Goal: Information Seeking & Learning: Learn about a topic

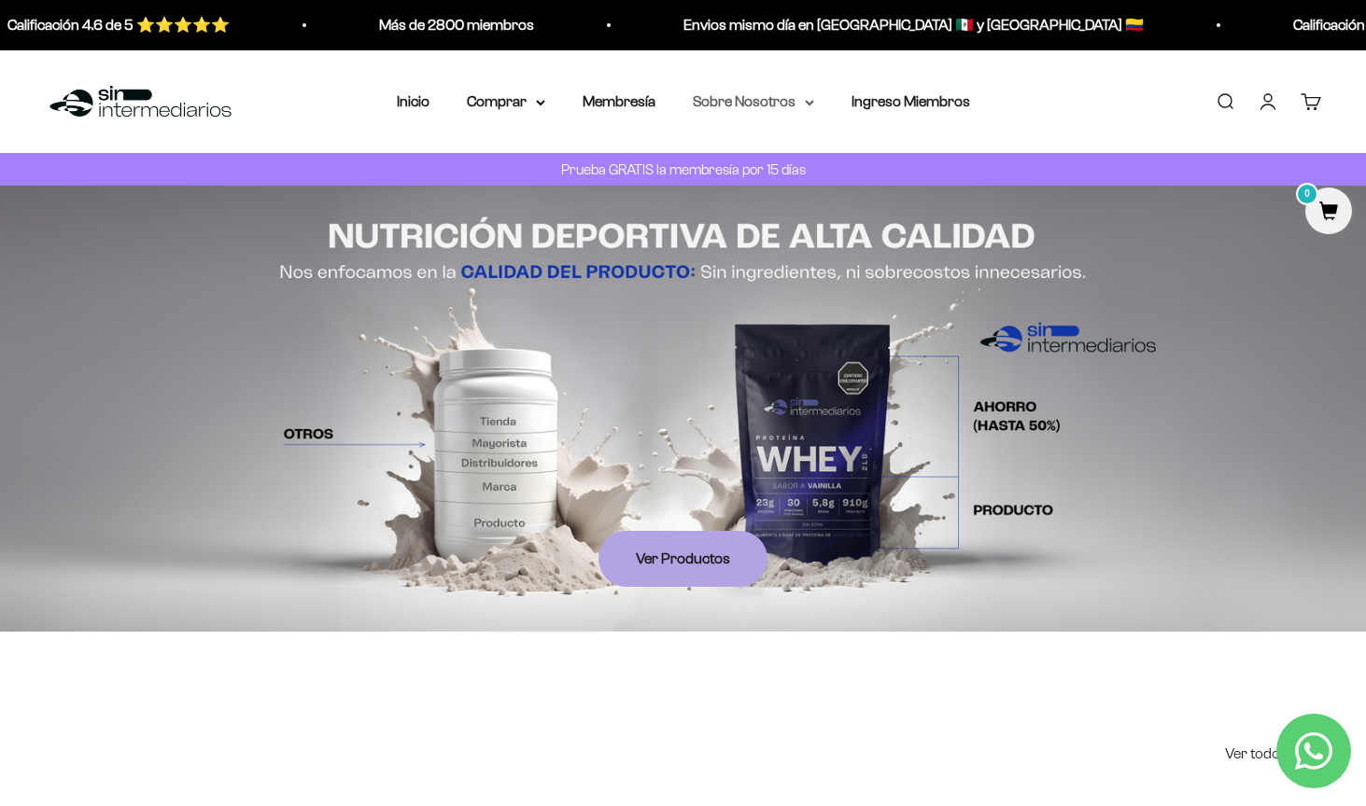
click at [804, 100] on summary "Sobre Nosotros" at bounding box center [753, 102] width 121 height 24
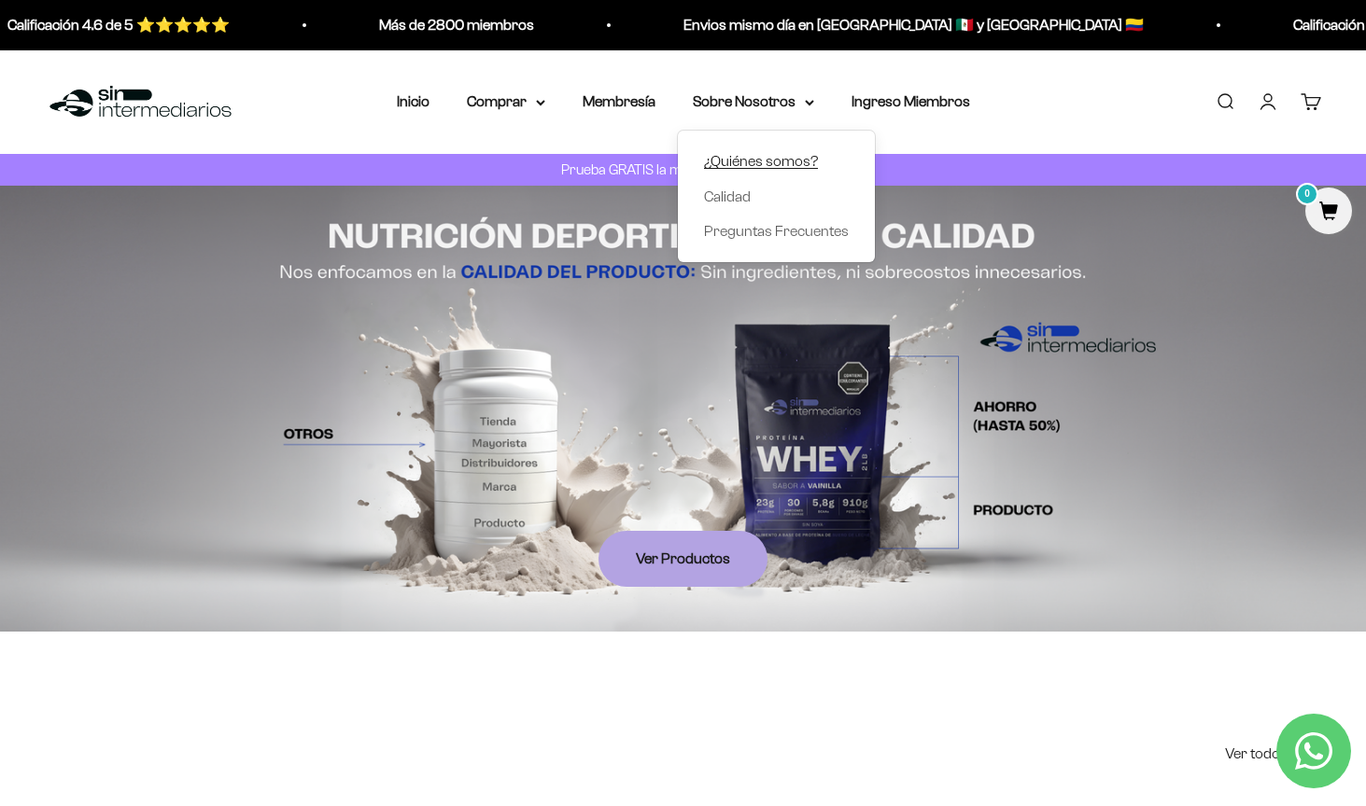
click at [763, 159] on span "¿Quiénes somos?" at bounding box center [761, 161] width 114 height 16
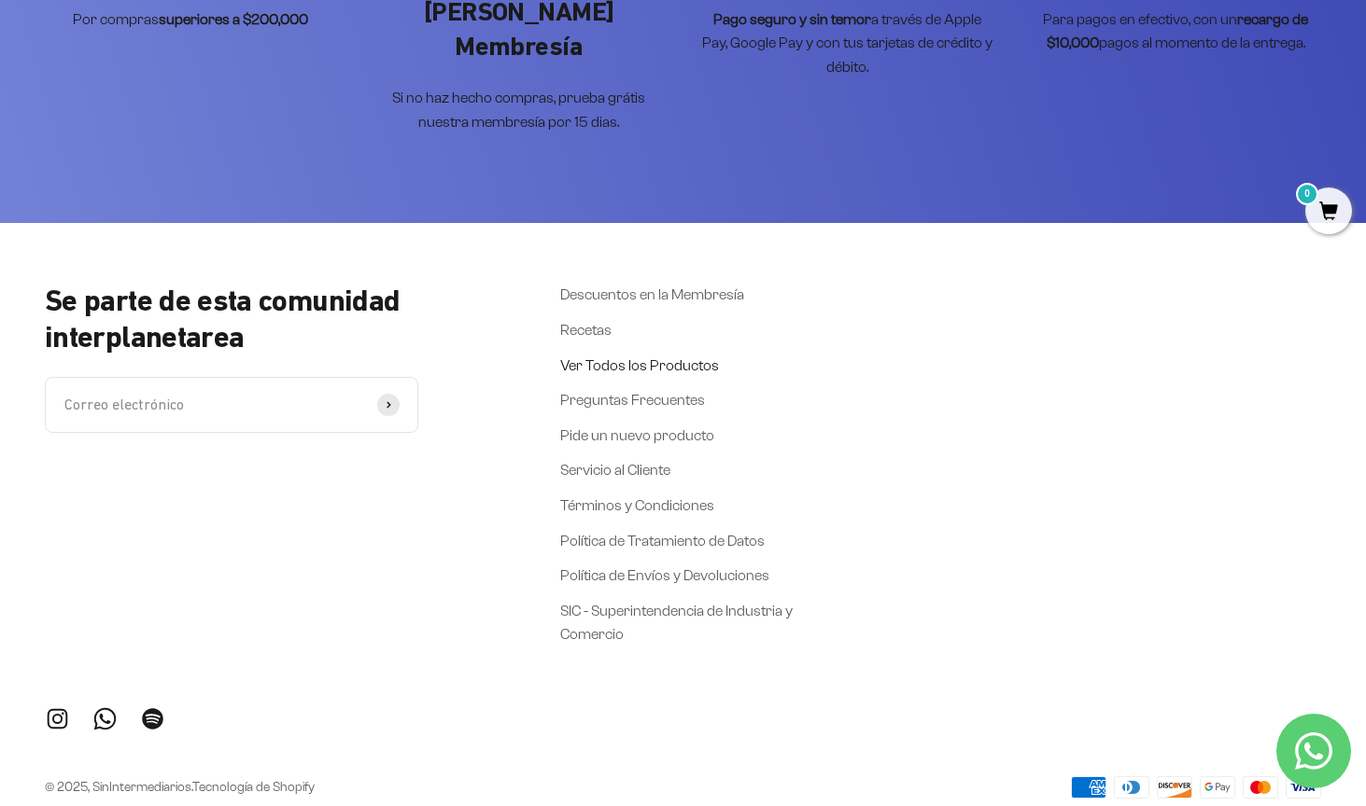
scroll to position [4059, 0]
click at [627, 389] on link "Preguntas Frecuentes" at bounding box center [632, 401] width 145 height 24
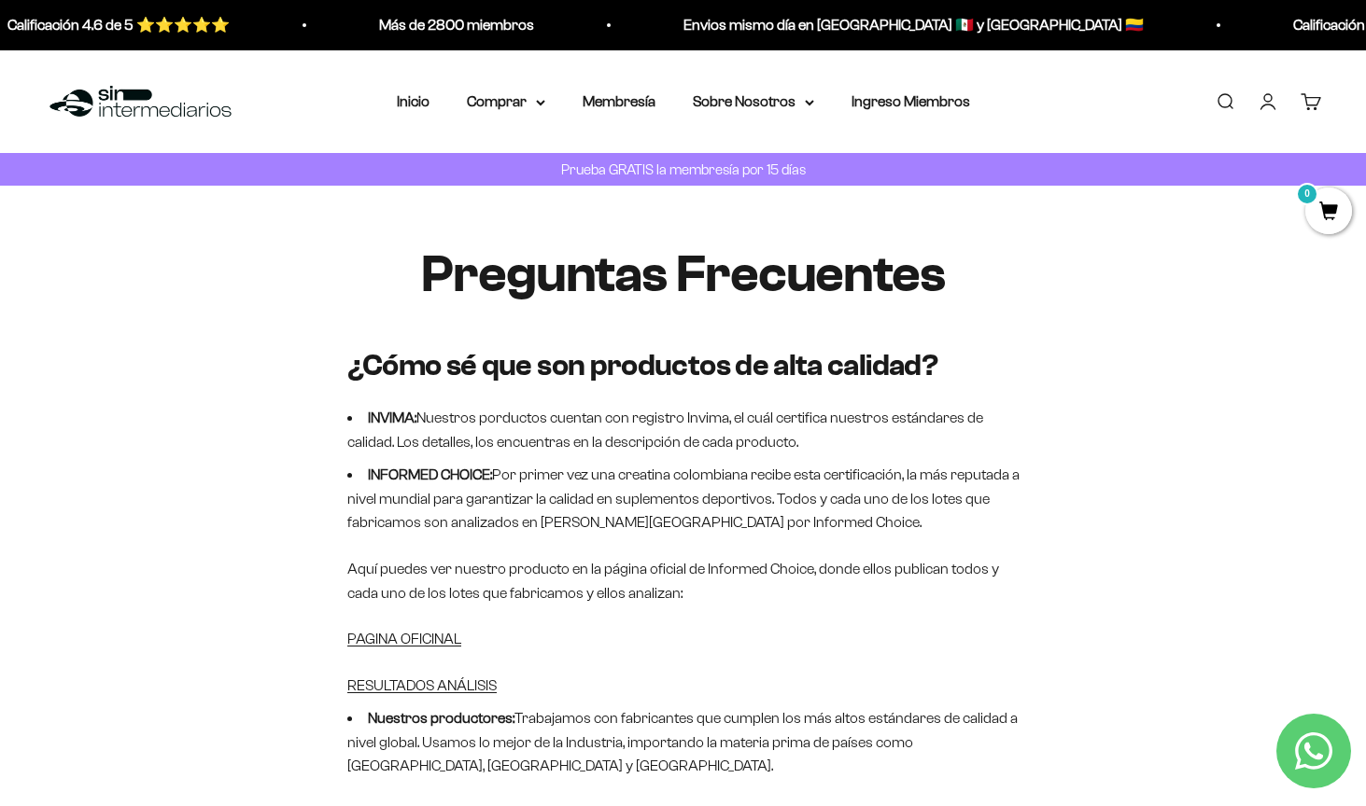
scroll to position [-1, 0]
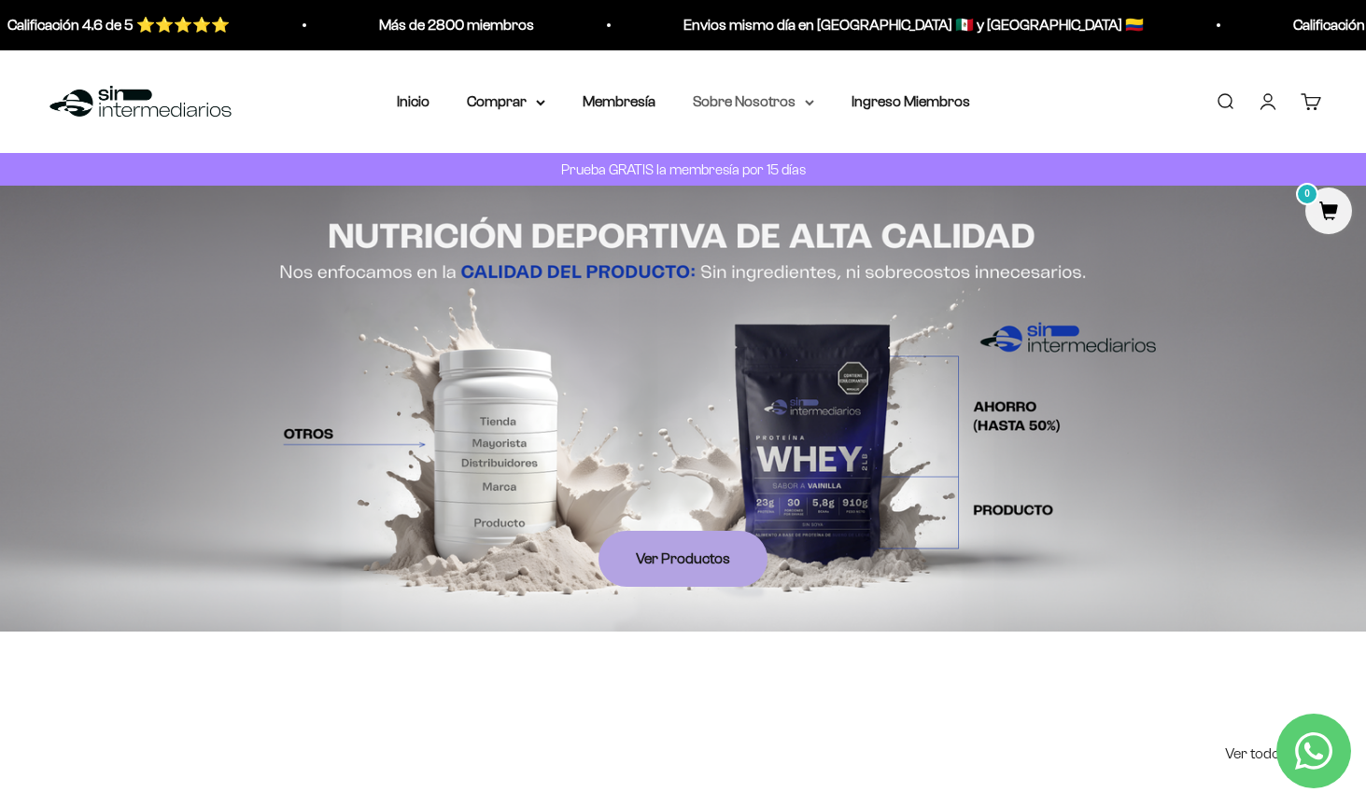
click at [798, 100] on summary "Sobre Nosotros" at bounding box center [753, 102] width 121 height 24
click at [809, 103] on icon at bounding box center [809, 102] width 9 height 7
click at [525, 103] on summary "Comprar" at bounding box center [506, 102] width 78 height 24
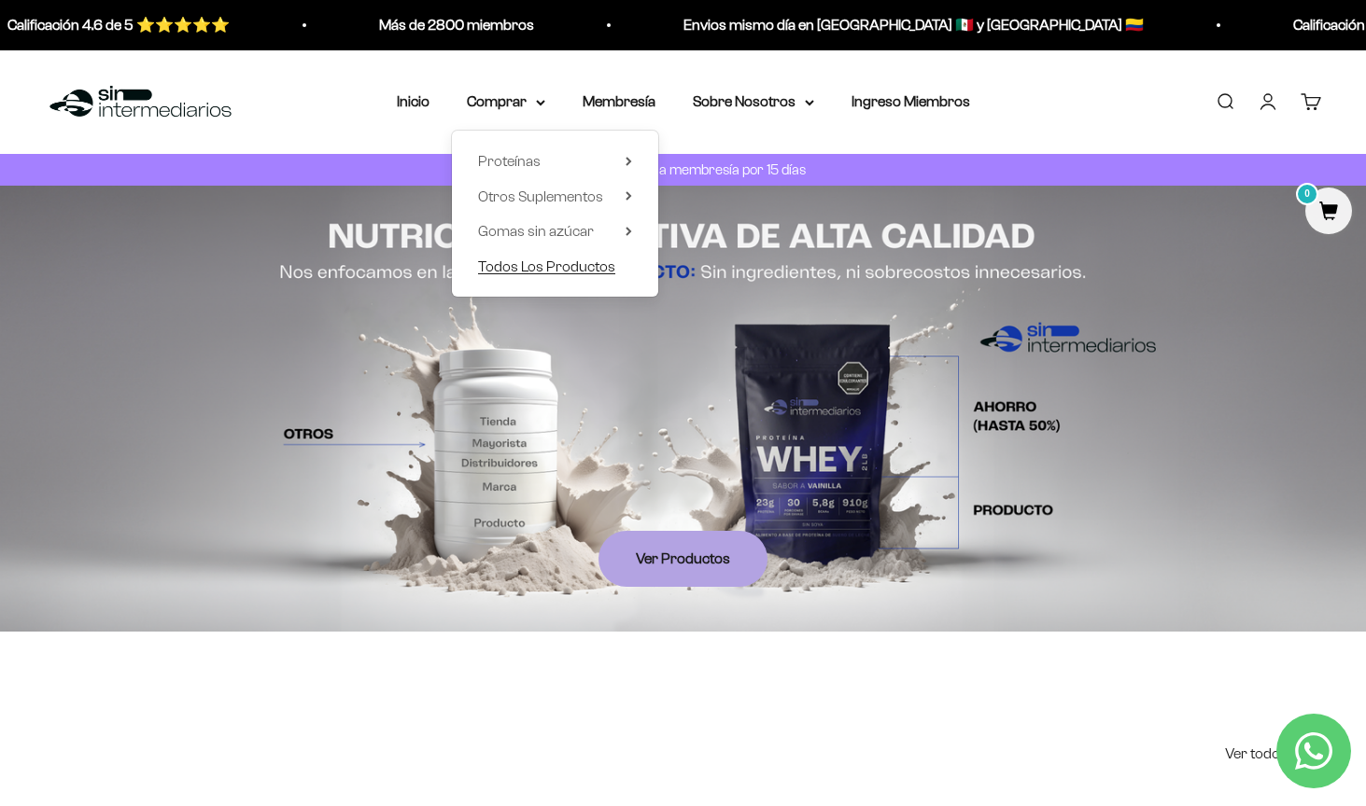
click at [561, 263] on span "Todos Los Productos" at bounding box center [546, 266] width 137 height 16
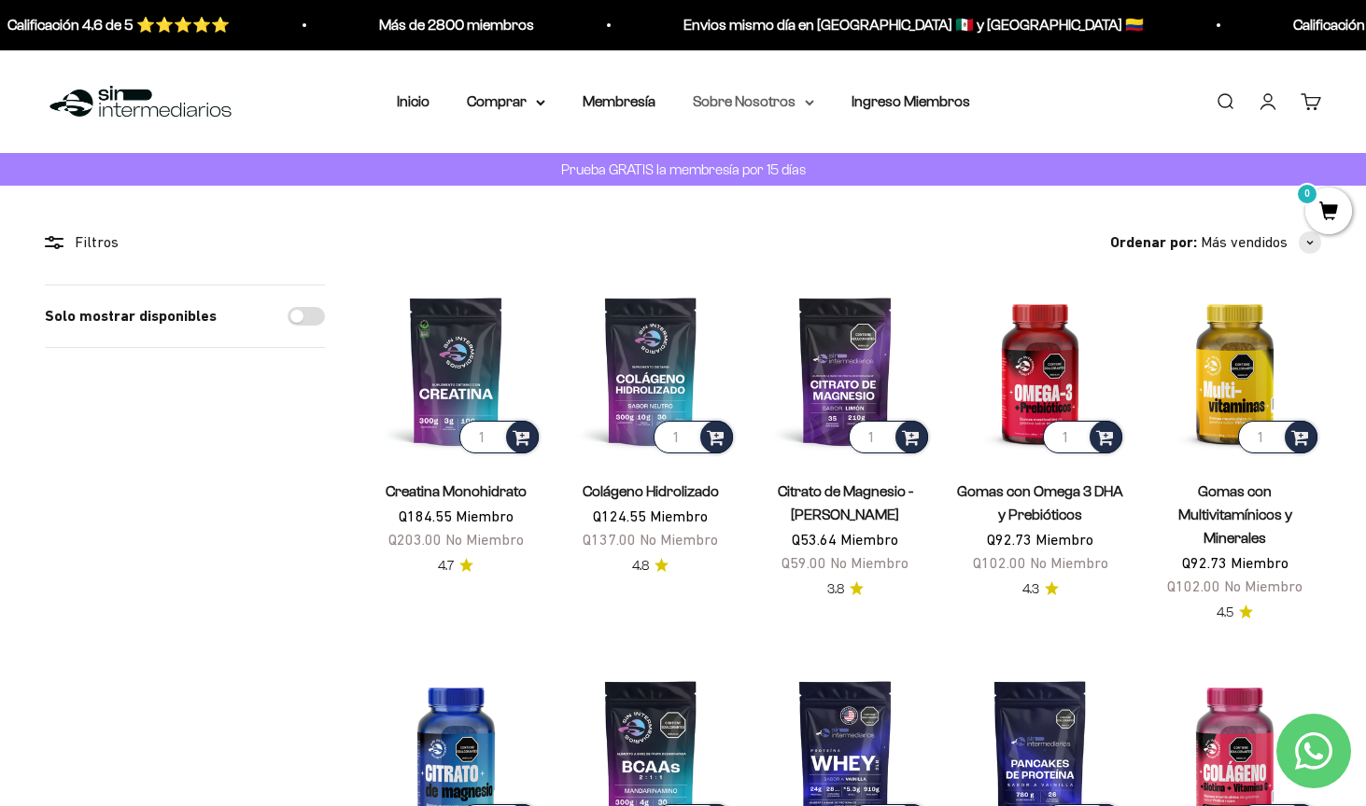
click at [805, 97] on summary "Sobre Nosotros" at bounding box center [753, 102] width 121 height 24
click at [748, 167] on span "¿Quiénes somos?" at bounding box center [761, 161] width 114 height 16
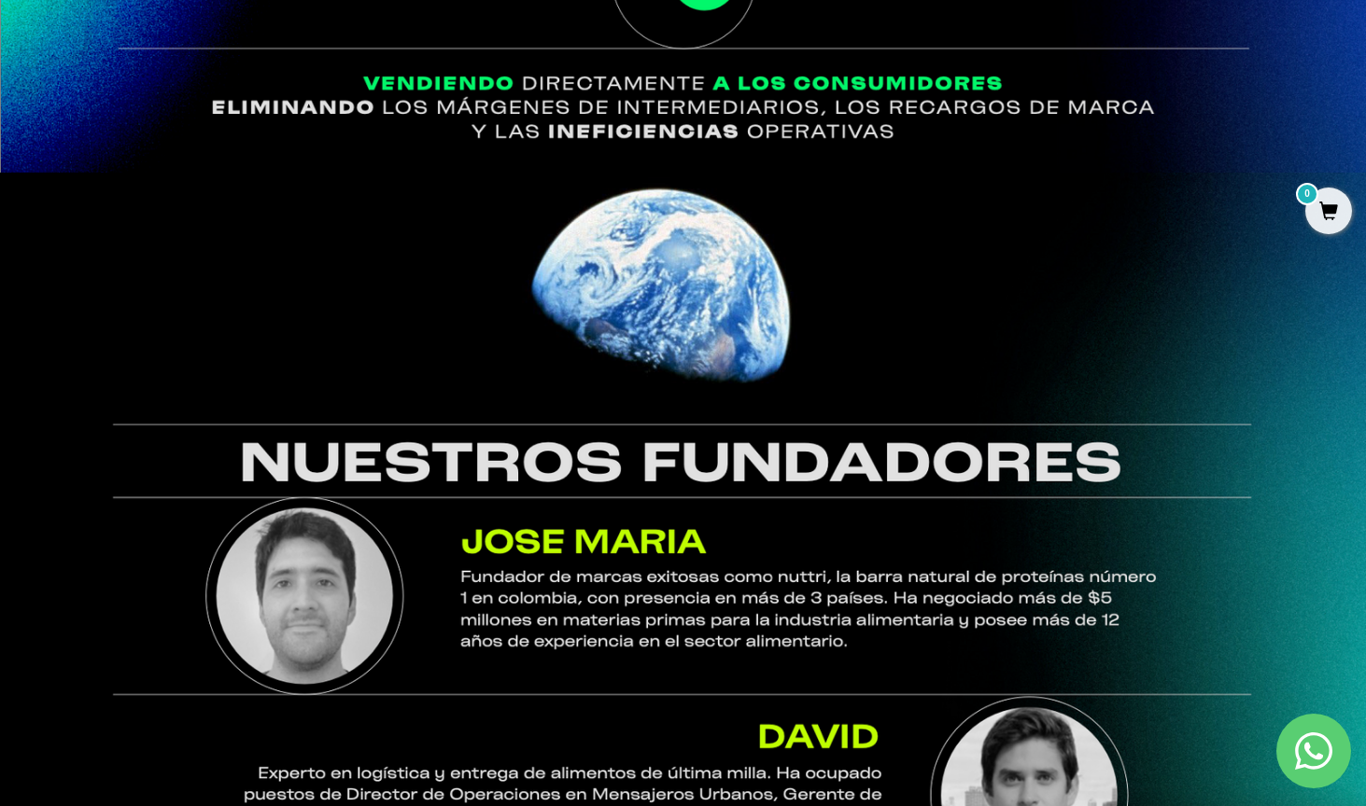
scroll to position [1904, 0]
